Goal: Find specific page/section: Find specific page/section

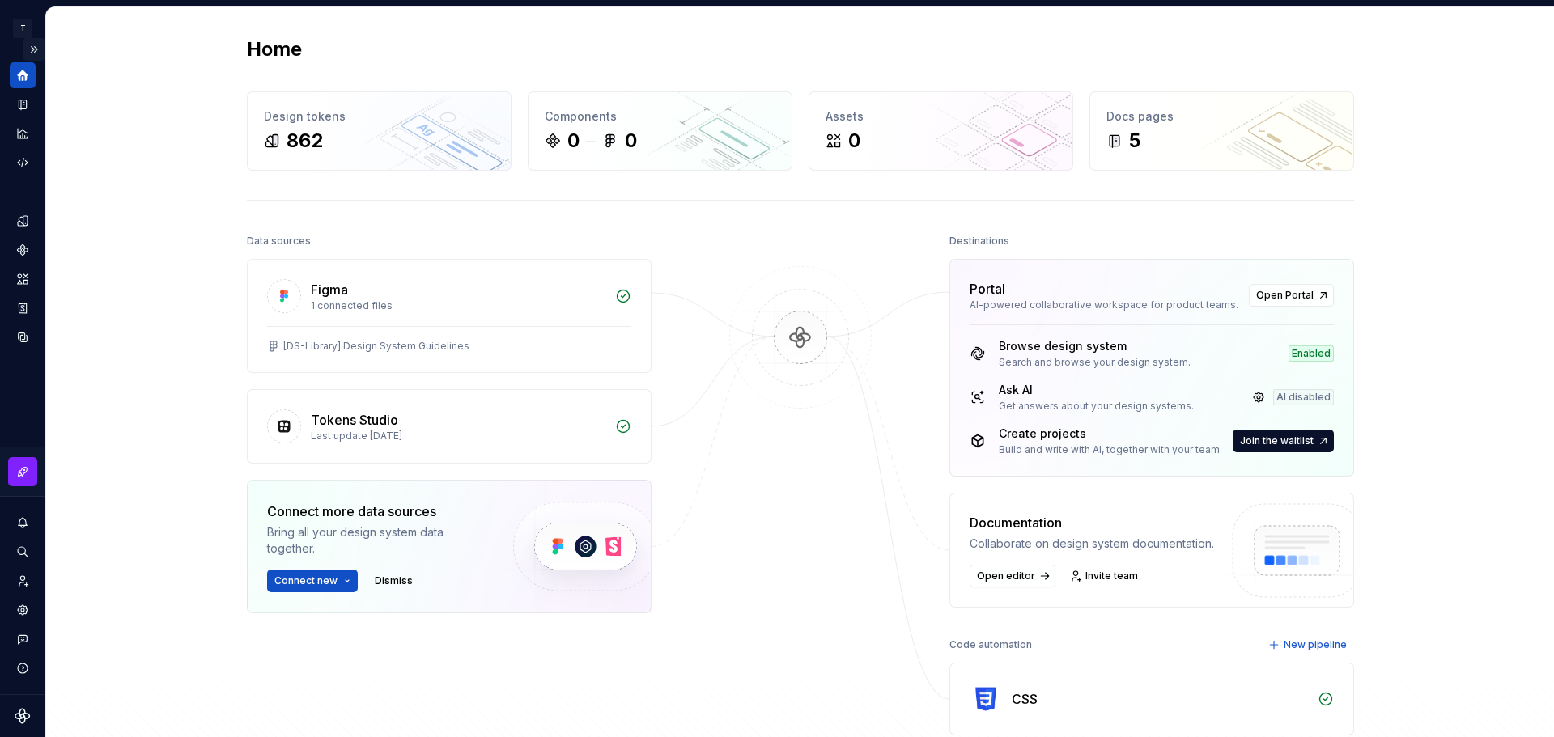
click at [37, 48] on button "Expand sidebar" at bounding box center [34, 49] width 23 height 23
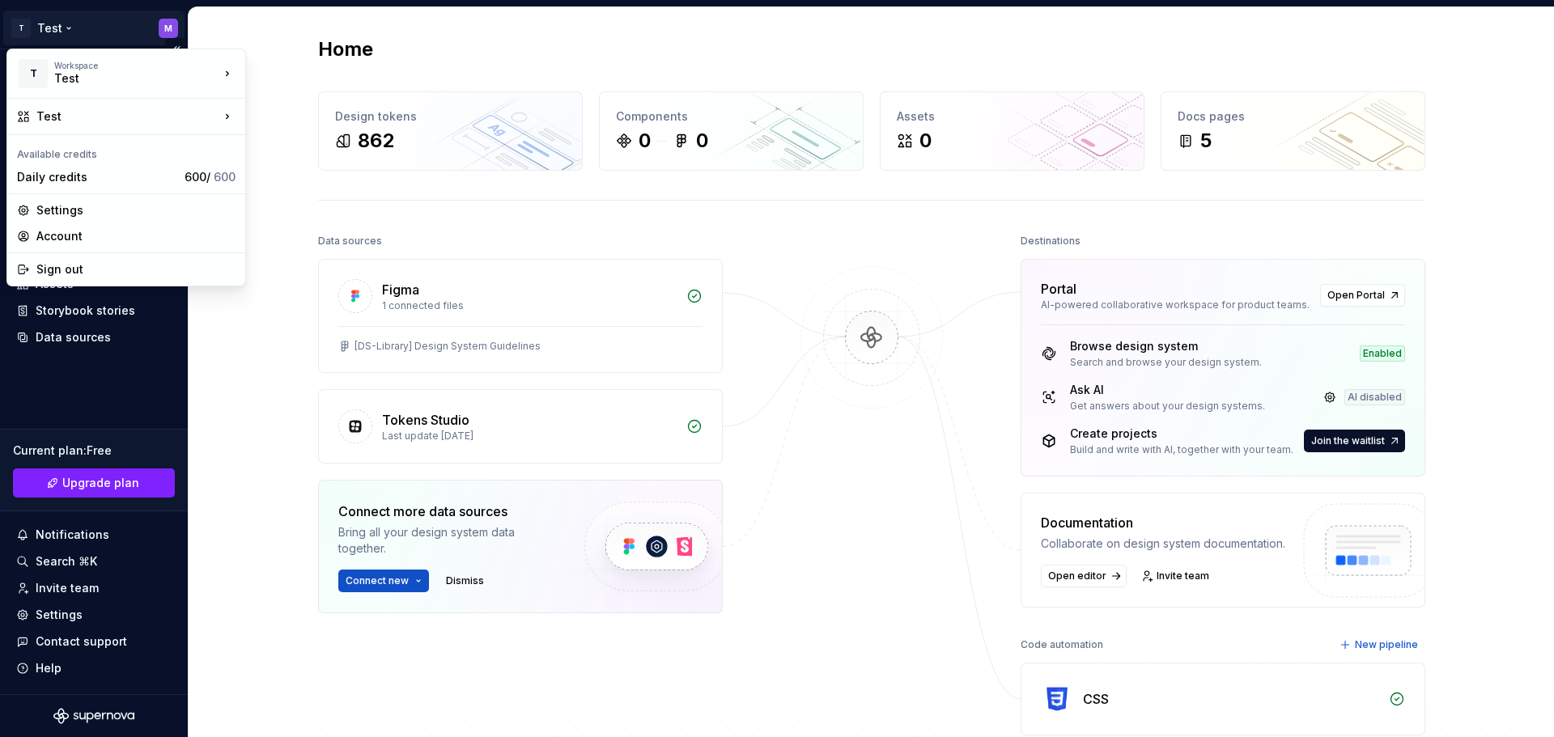
click at [65, 29] on html "T Test M Home Documentation Analytics Code automation Design system data Design…" at bounding box center [777, 368] width 1554 height 737
click at [291, 67] on html "T Test M Home Documentation Analytics Code automation Design system data Design…" at bounding box center [777, 368] width 1554 height 737
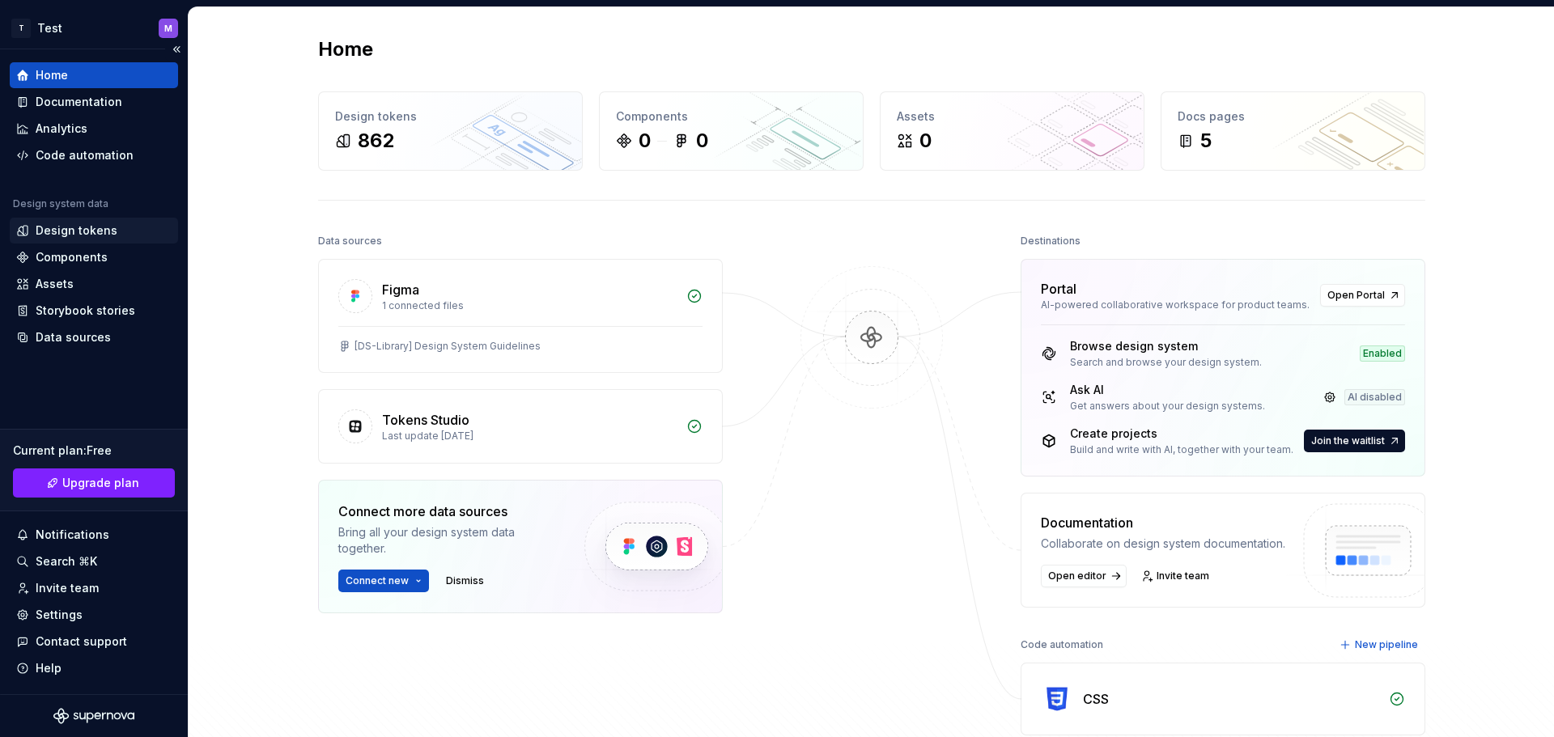
click at [73, 223] on div "Design tokens" at bounding box center [77, 231] width 82 height 16
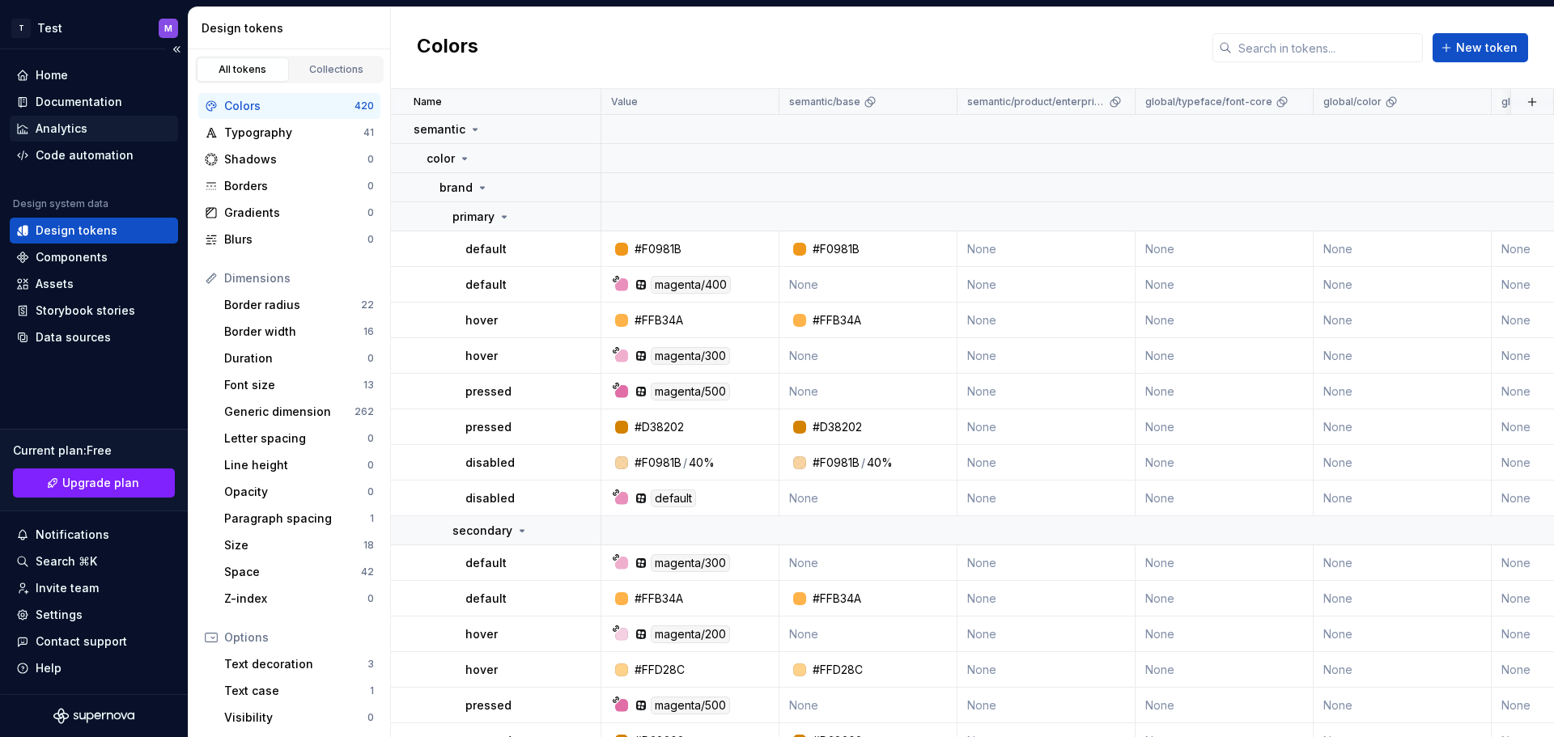
click at [62, 134] on div "Analytics" at bounding box center [62, 129] width 52 height 16
